Goal: Check status: Check status

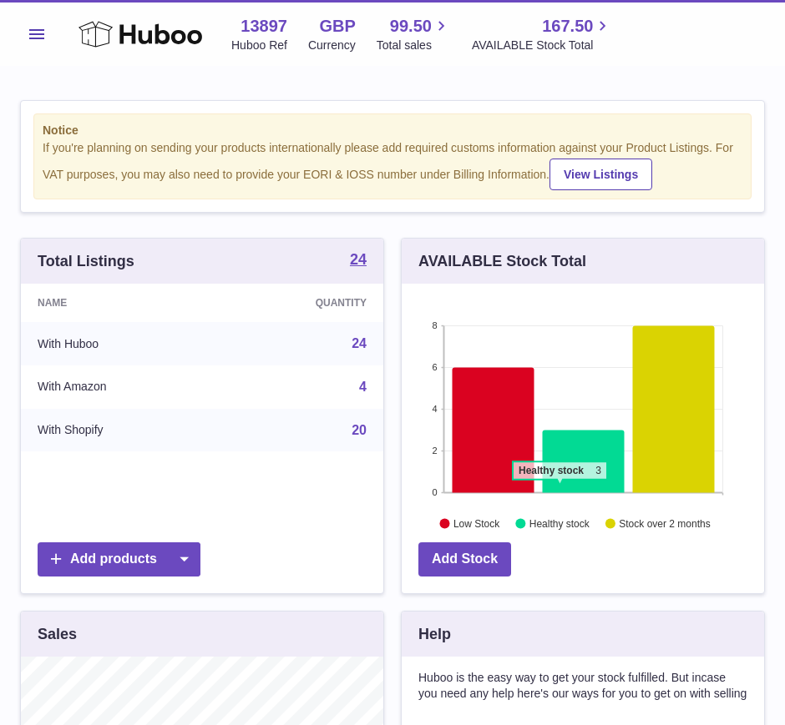
scroll to position [260, 362]
click at [34, 40] on button "Menu" at bounding box center [36, 34] width 33 height 33
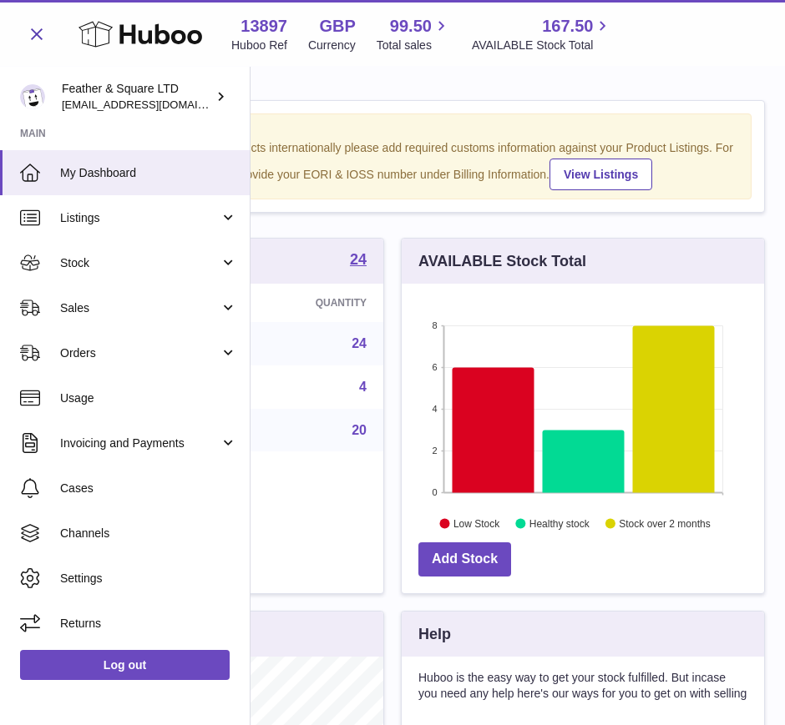
click at [95, 305] on span "Sales" at bounding box center [139, 308] width 159 height 16
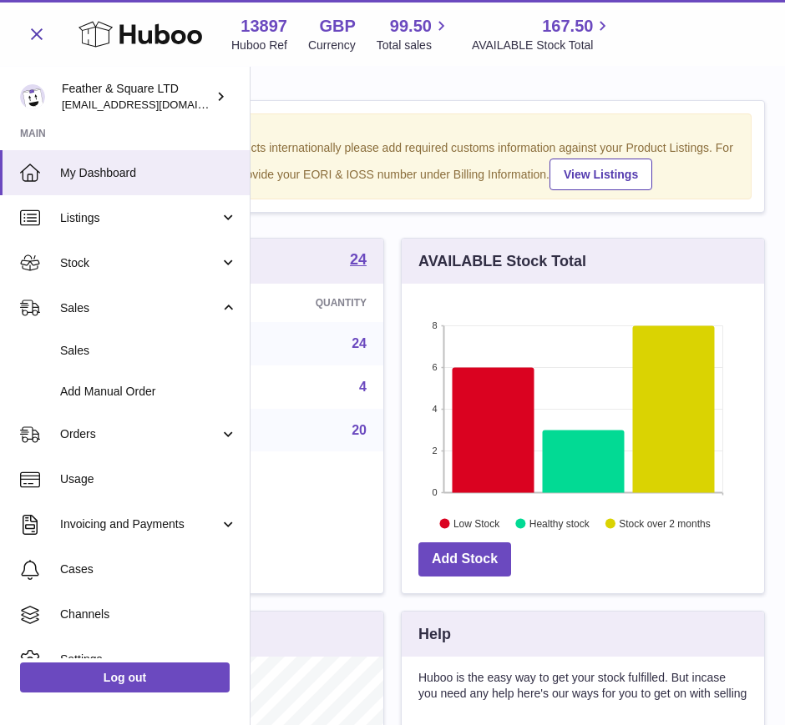
click at [109, 363] on link "Sales" at bounding box center [125, 351] width 250 height 41
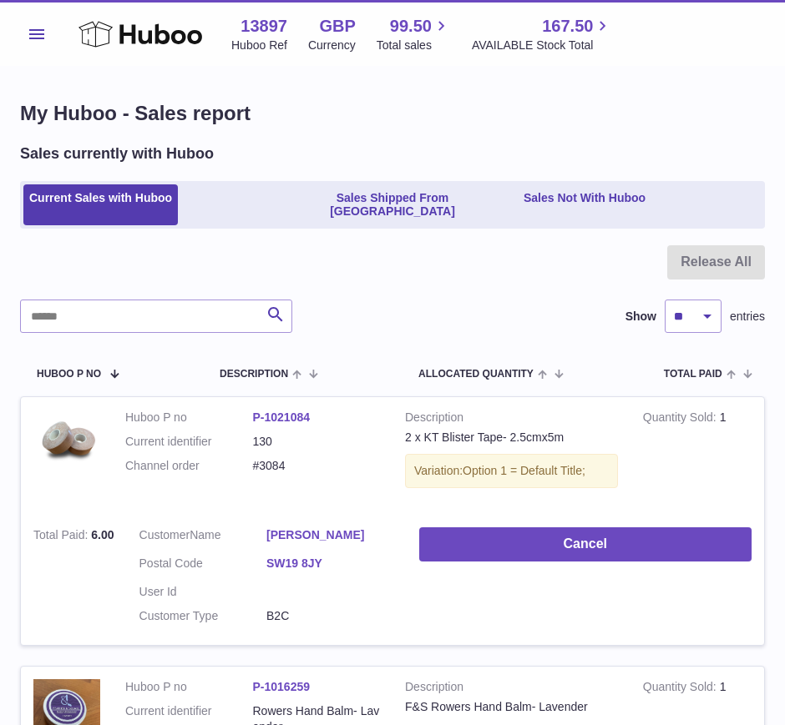
click at [296, 192] on link "Sales Shipped From [GEOGRAPHIC_DATA]" at bounding box center [392, 205] width 244 height 42
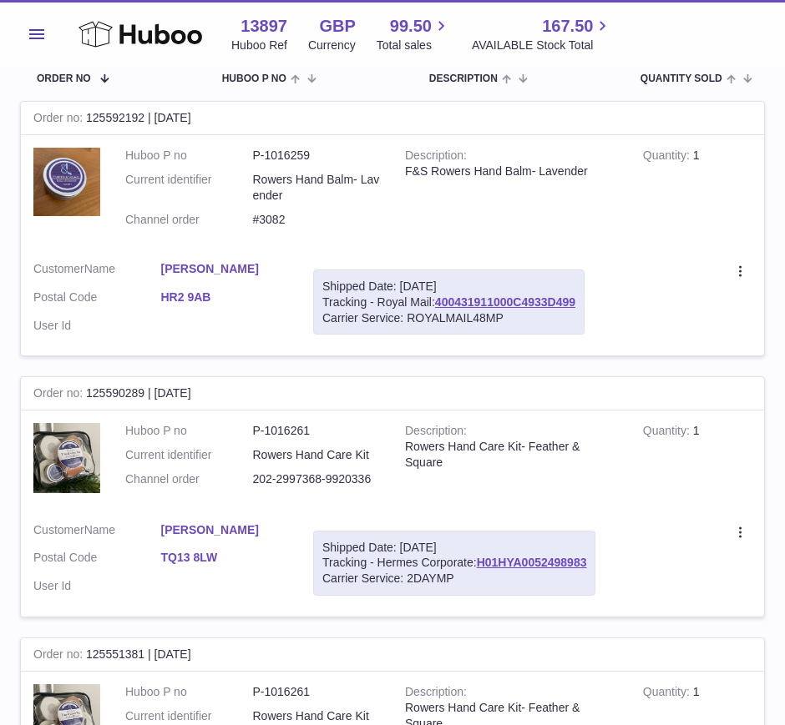
scroll to position [274, 0]
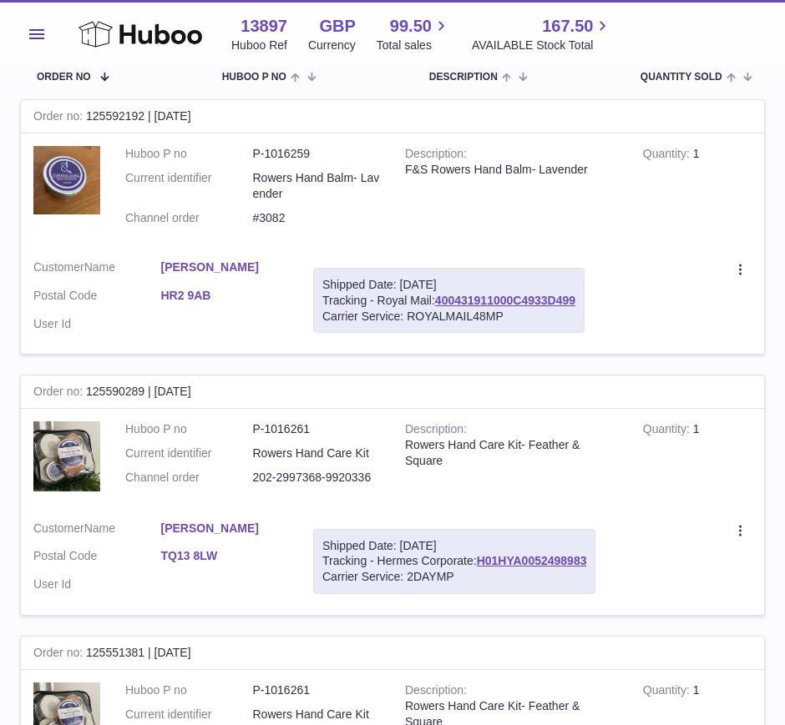
drag, startPoint x: 474, startPoint y: 548, endPoint x: 591, endPoint y: 548, distance: 116.9
click at [591, 548] on div "Shipped Date: 29th Sep 2025 Tracking - Hermes Corporate: H01HYA0052498983 Carri…" at bounding box center [454, 562] width 282 height 66
copy div ": H01HYA0052498983"
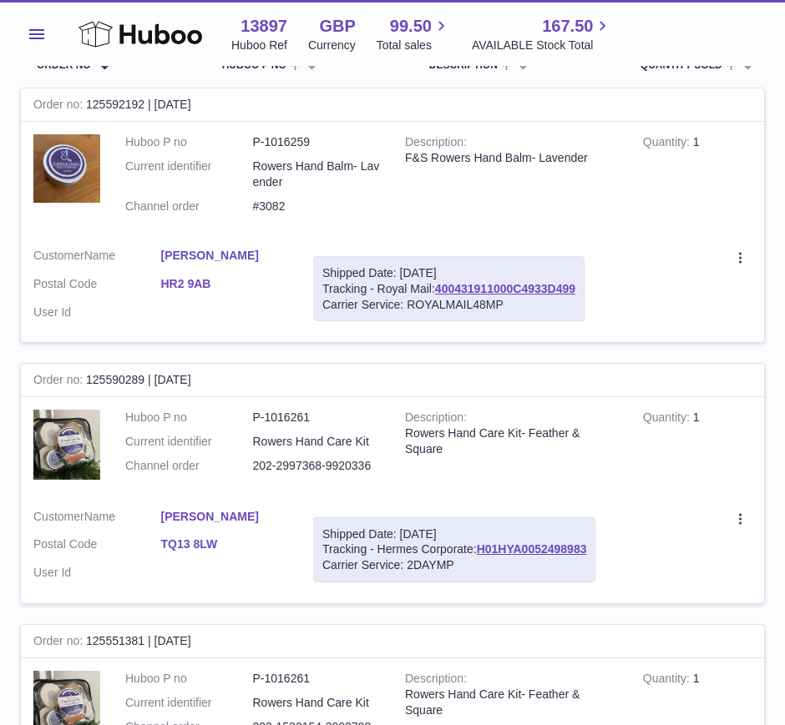
scroll to position [0, 0]
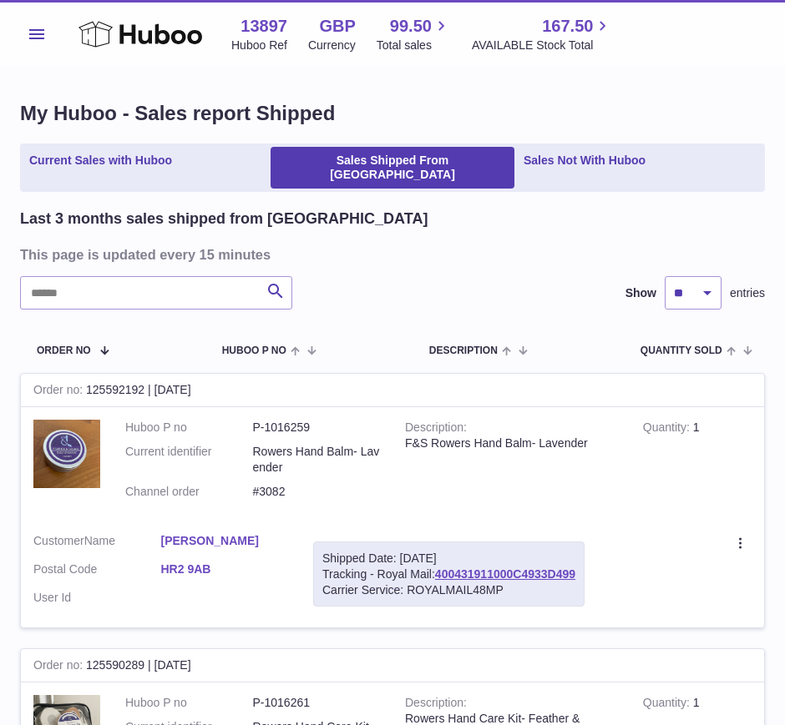
click at [151, 162] on link "Current Sales with Huboo" at bounding box center [100, 168] width 154 height 42
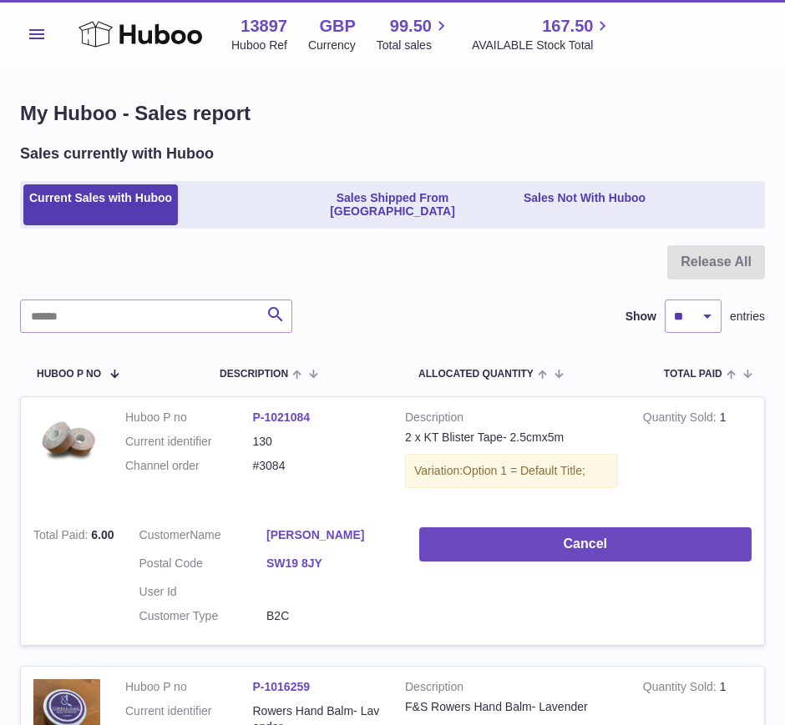
click at [571, 200] on link "Sales Not With Huboo" at bounding box center [584, 205] width 134 height 42
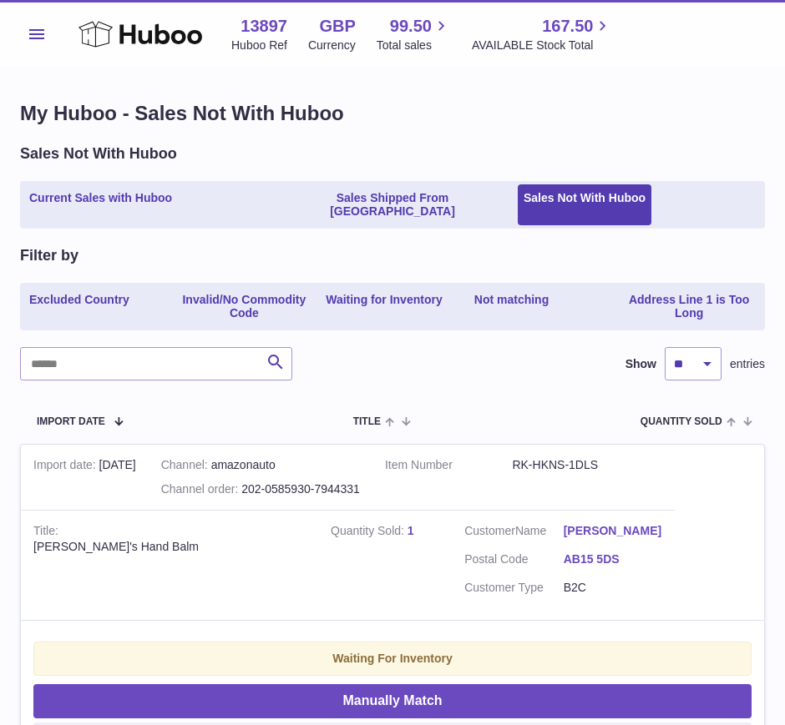
click at [37, 38] on span "Menu" at bounding box center [36, 34] width 15 height 10
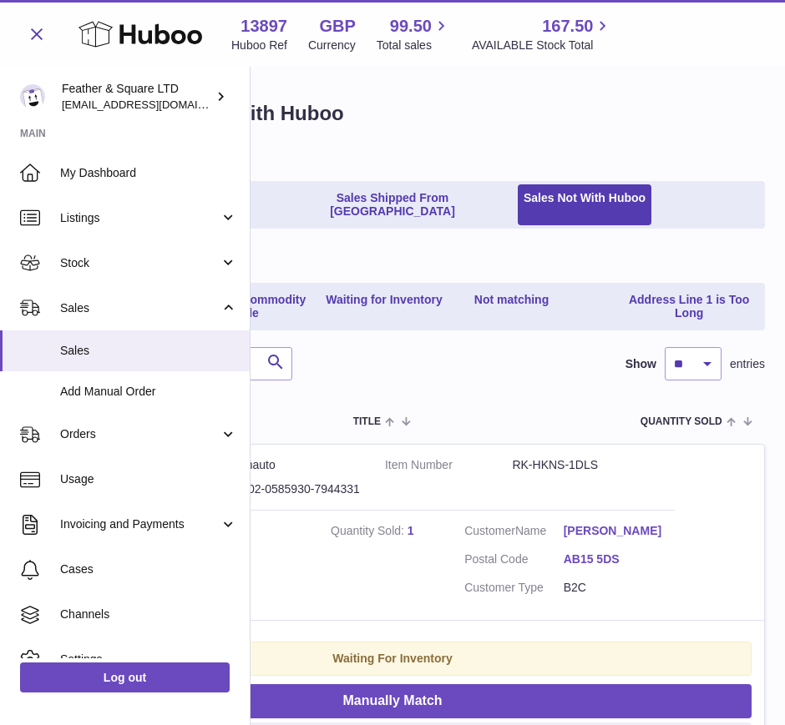
click at [85, 273] on link "Stock" at bounding box center [125, 262] width 250 height 45
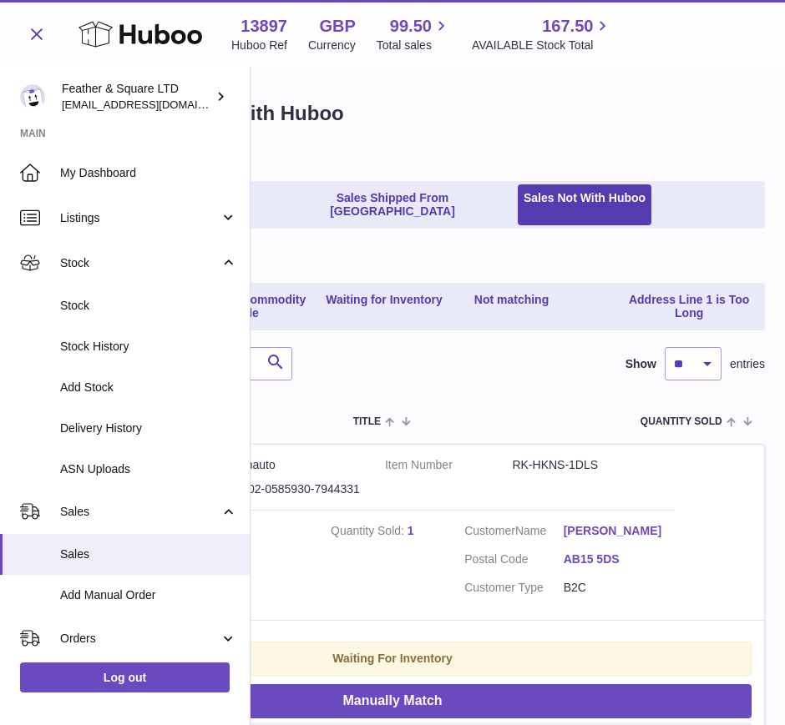
click at [85, 305] on span "Stock" at bounding box center [148, 306] width 177 height 16
